Goal: Navigation & Orientation: Find specific page/section

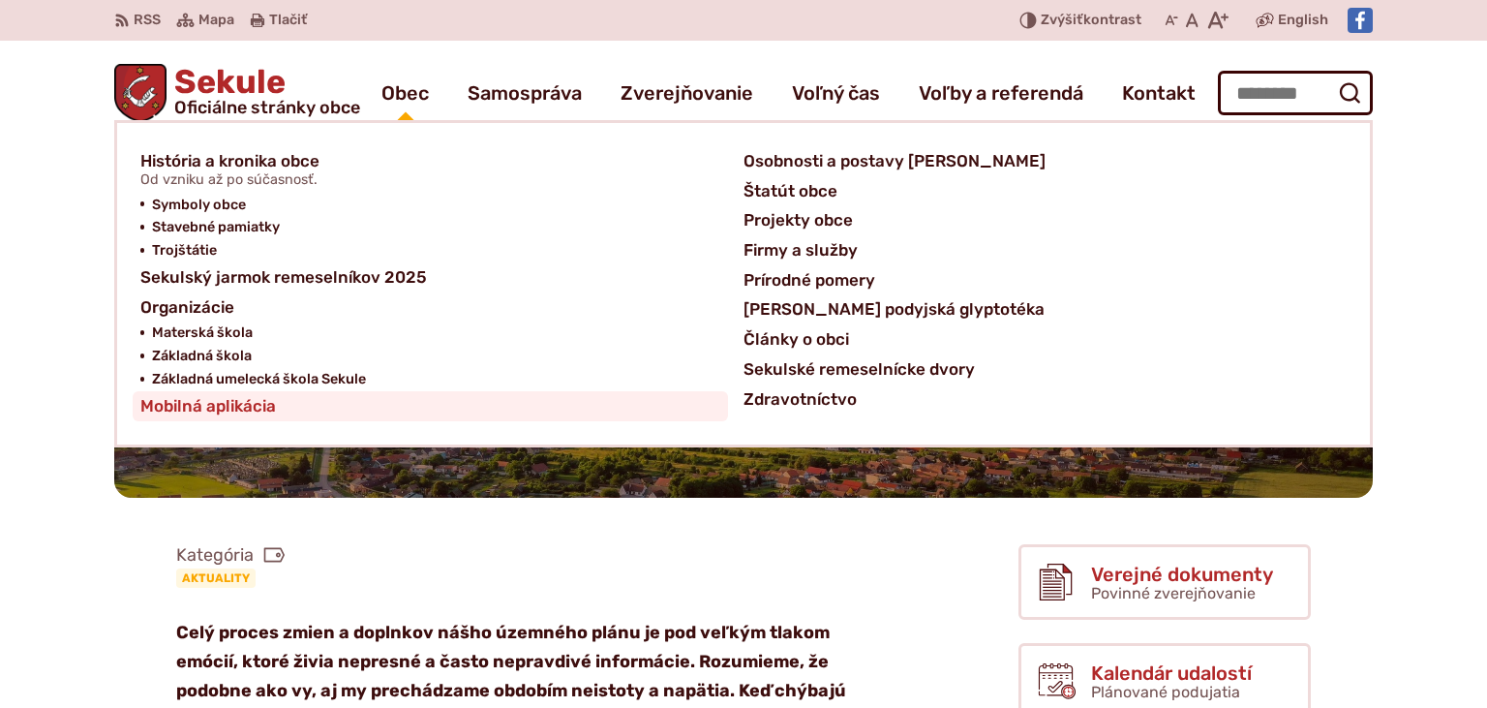
click at [258, 409] on span "Mobilná aplikácia" at bounding box center [208, 406] width 136 height 30
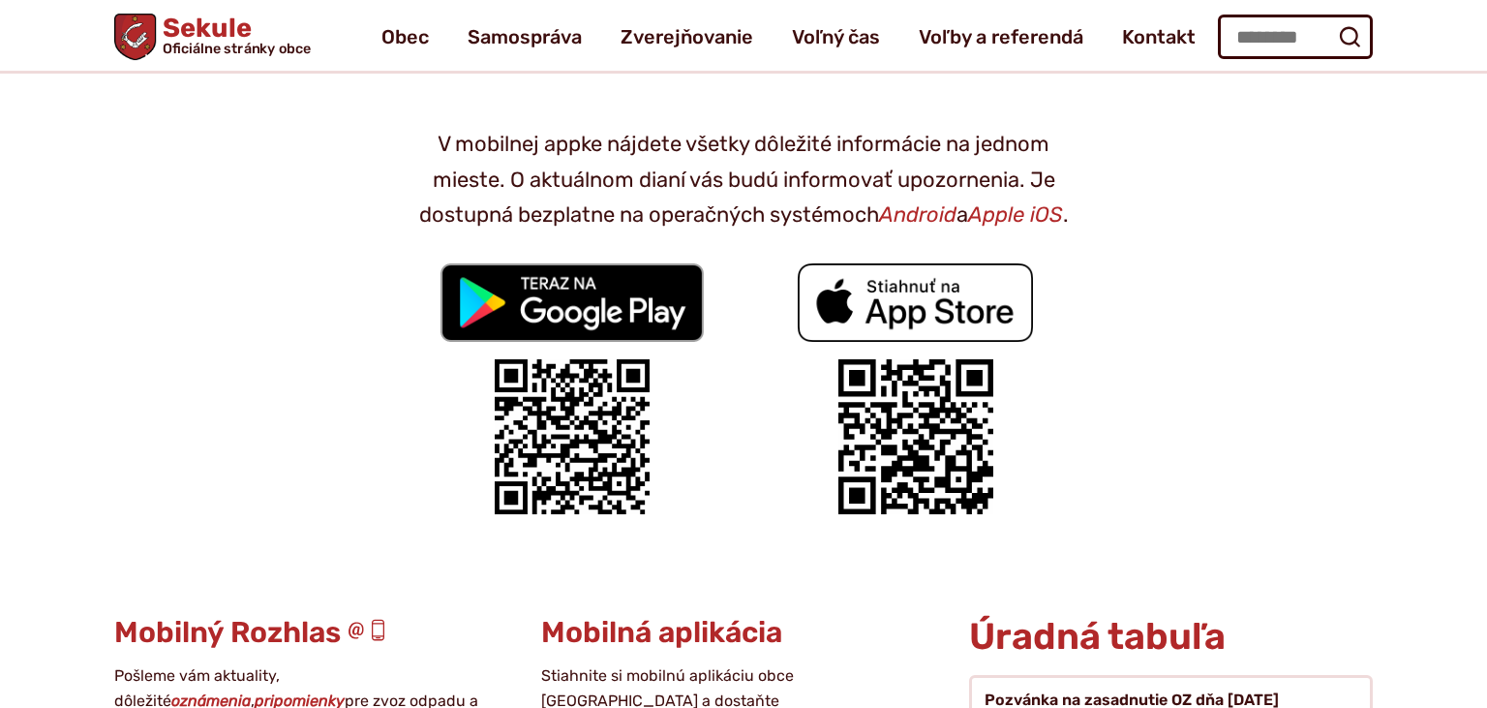
scroll to position [204, 0]
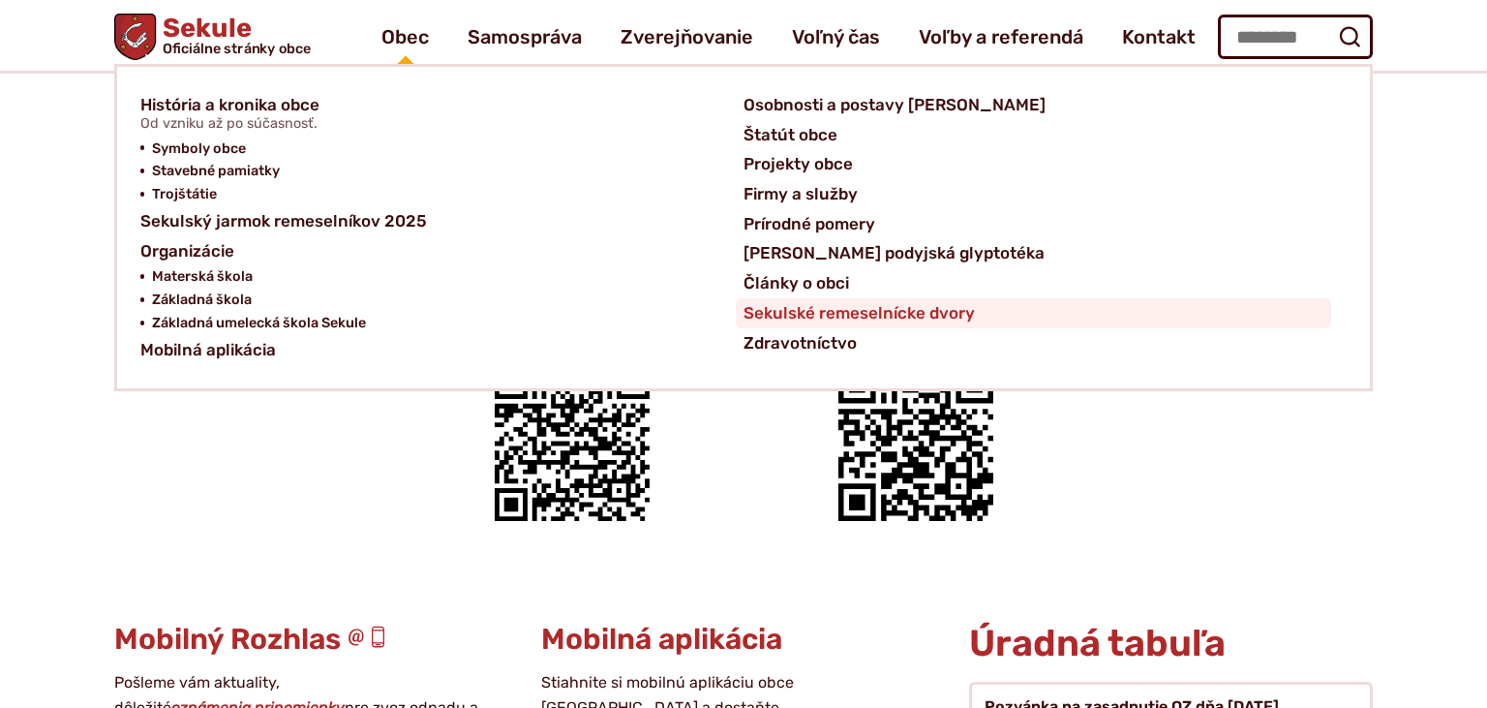
click at [785, 308] on span "Sekulské remeselnícke dvory" at bounding box center [859, 313] width 231 height 30
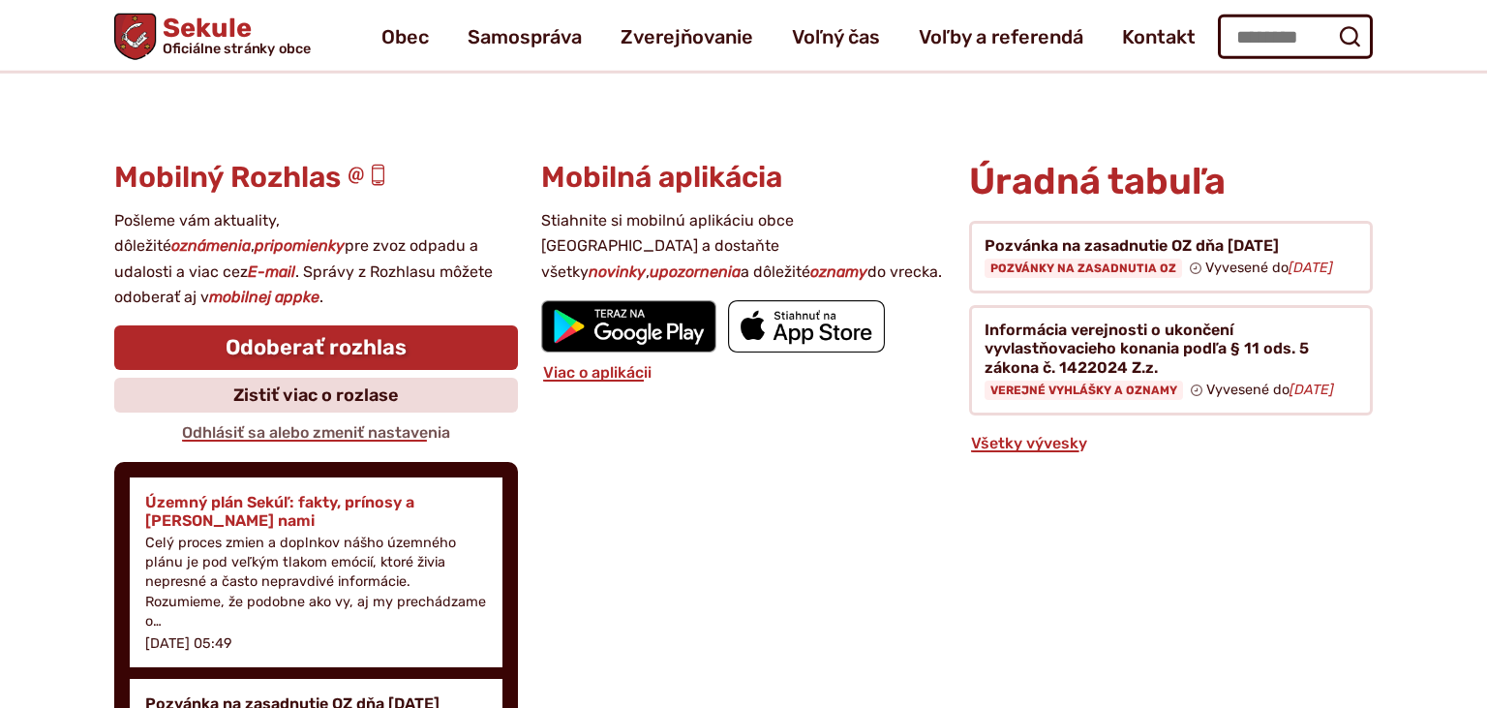
scroll to position [4601, 0]
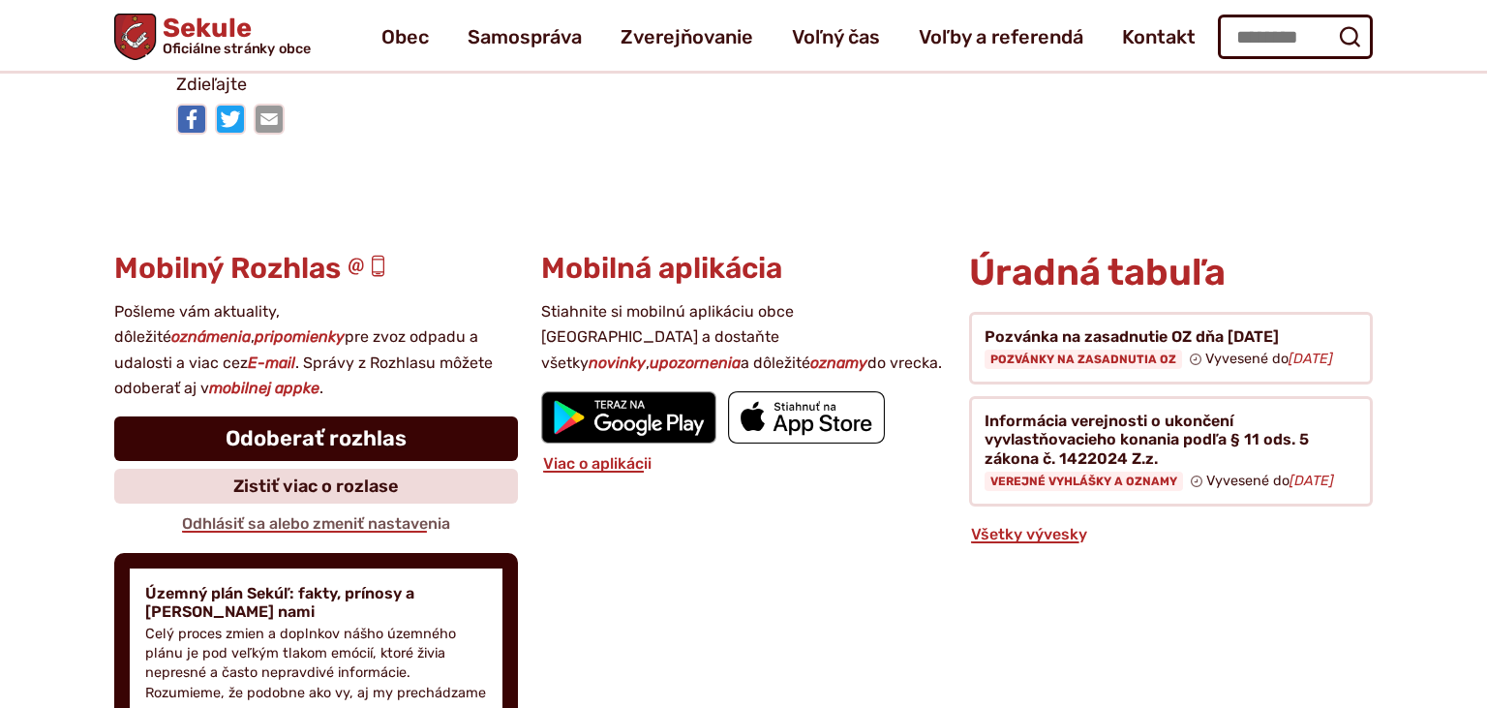
click at [327, 434] on link "Odoberať rozhlas" at bounding box center [316, 438] width 404 height 45
